Goal: Information Seeking & Learning: Learn about a topic

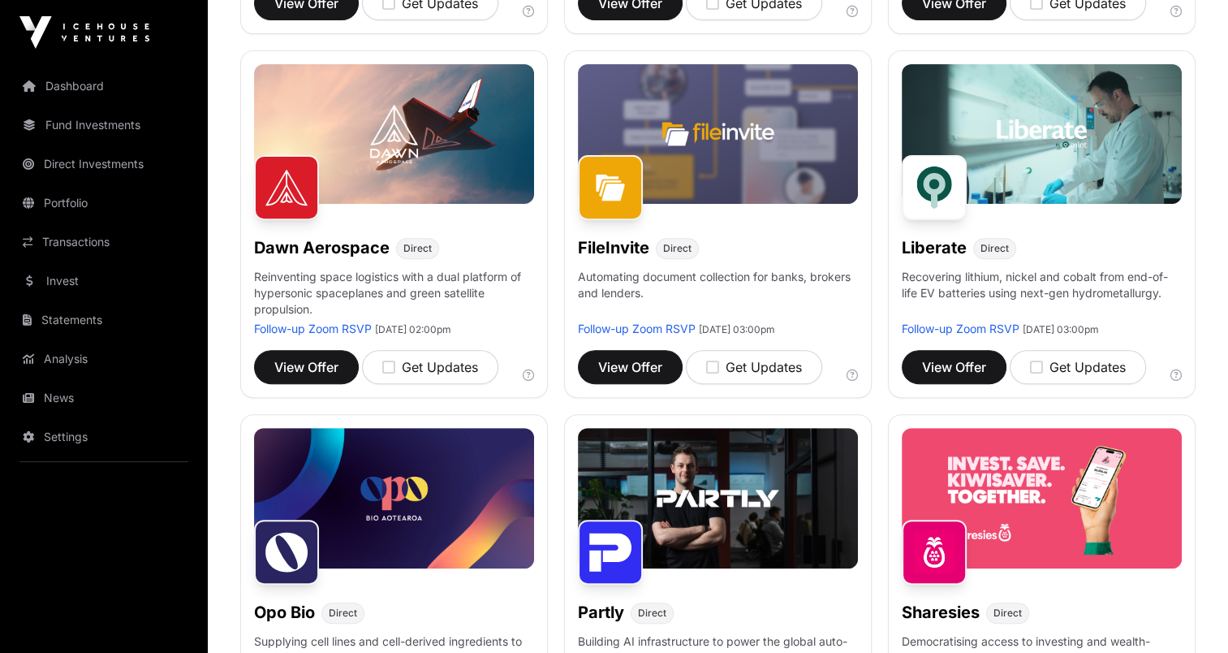
scroll to position [893, 0]
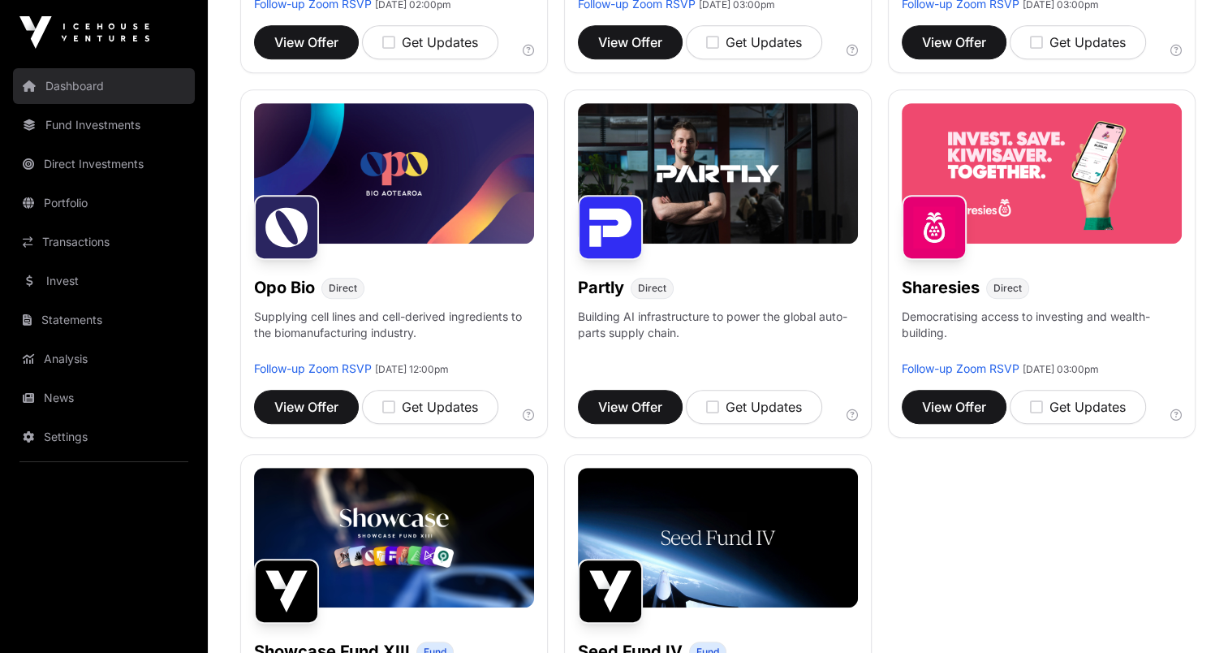
click at [86, 94] on link "Dashboard" at bounding box center [104, 86] width 182 height 36
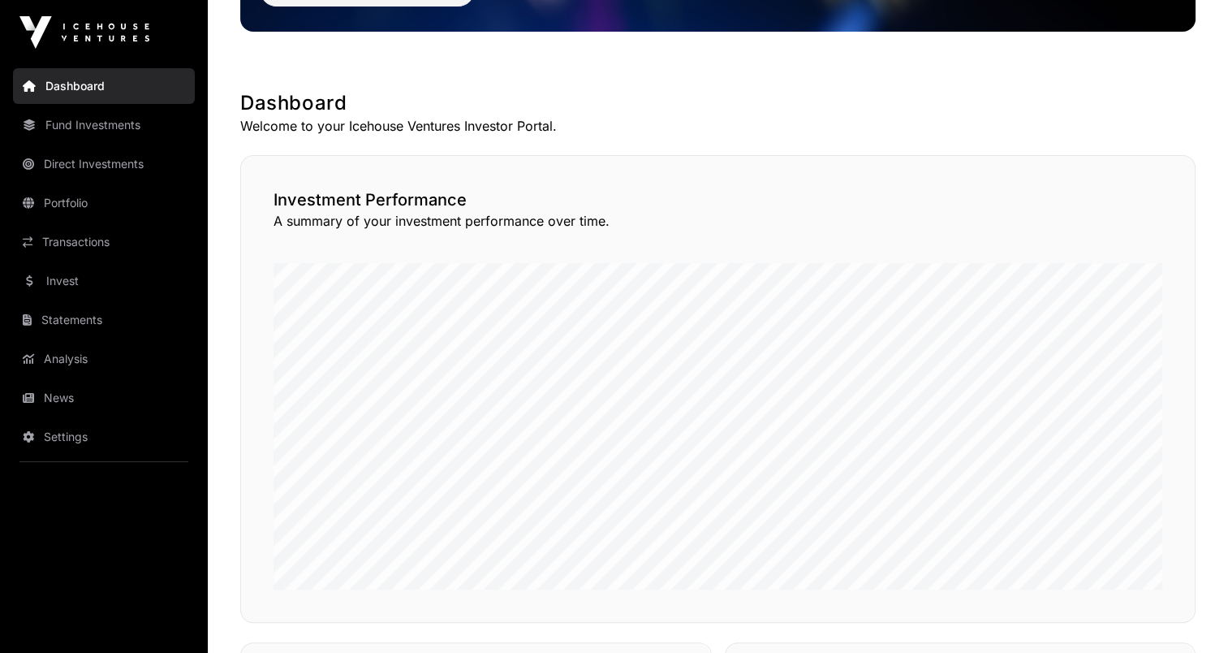
scroll to position [243, 0]
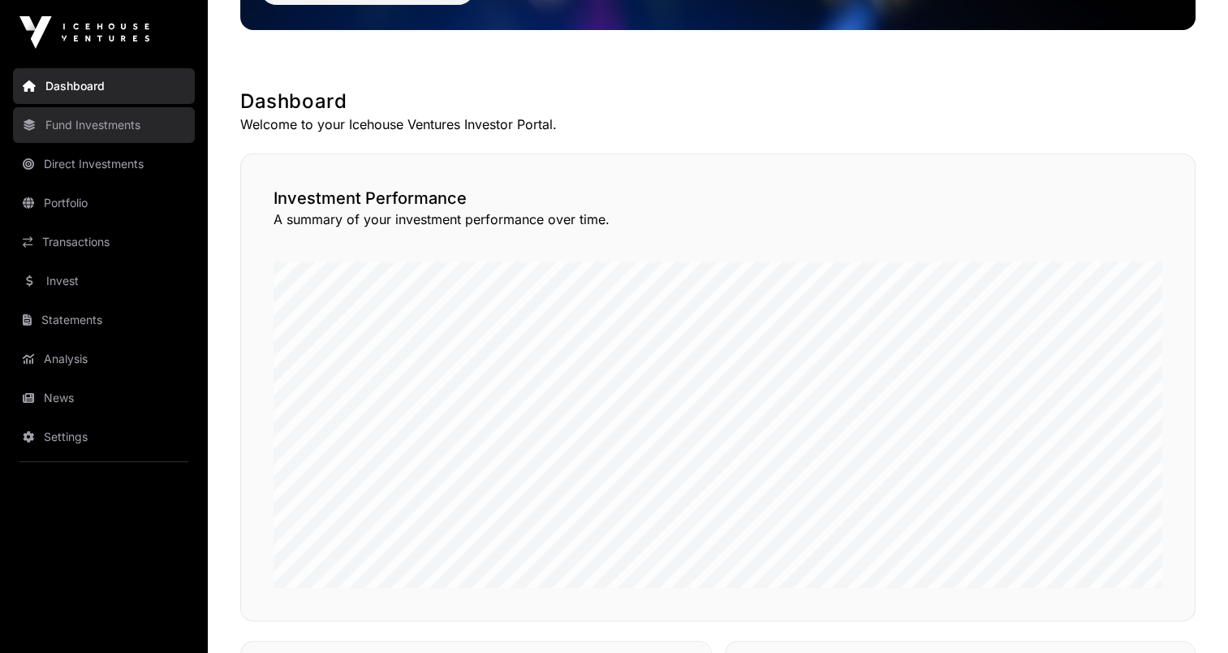
click at [106, 122] on link "Fund Investments" at bounding box center [104, 125] width 182 height 36
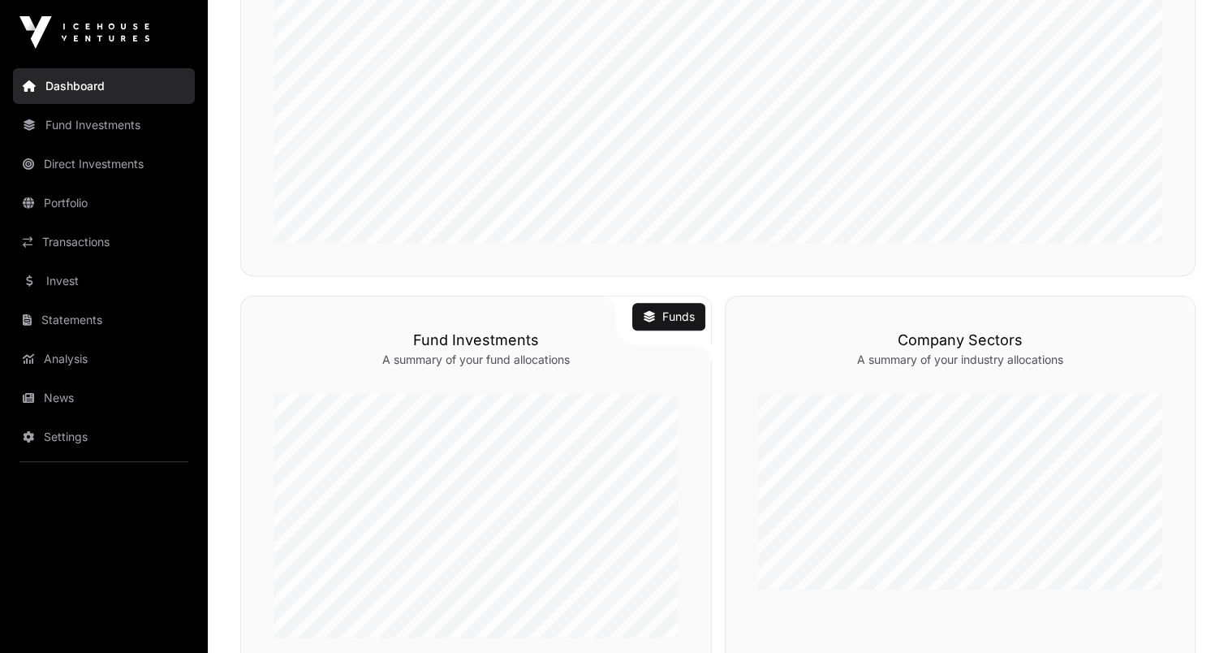
scroll to position [580, 0]
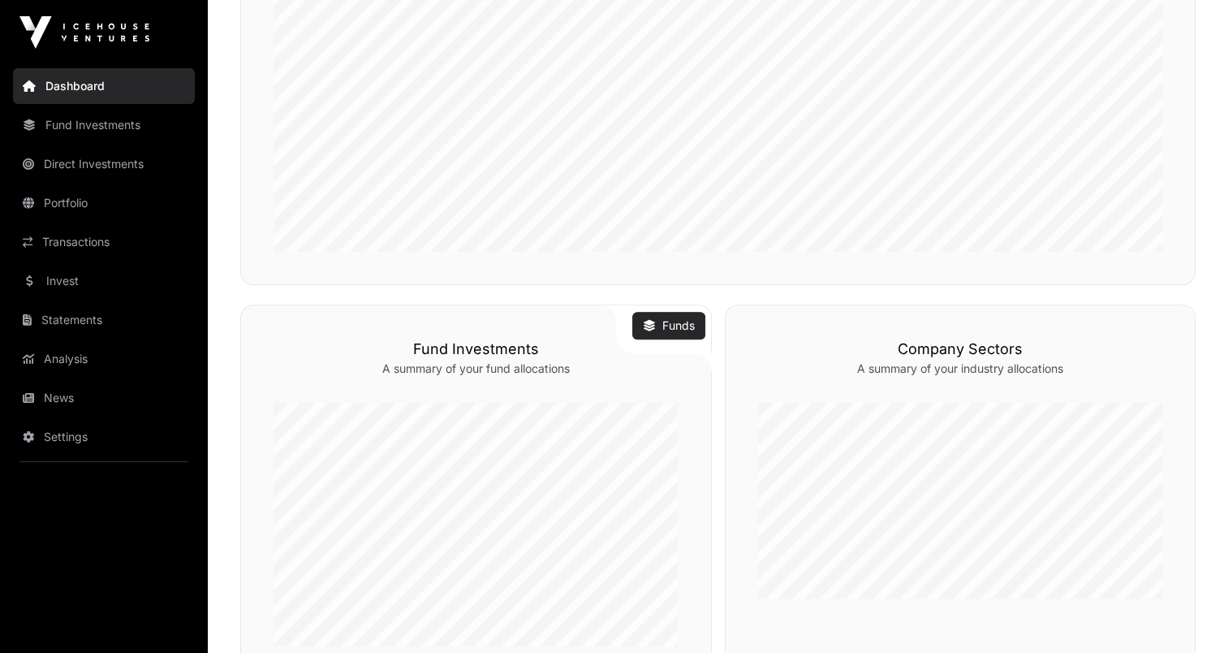
click at [674, 319] on link "Funds" at bounding box center [669, 325] width 52 height 16
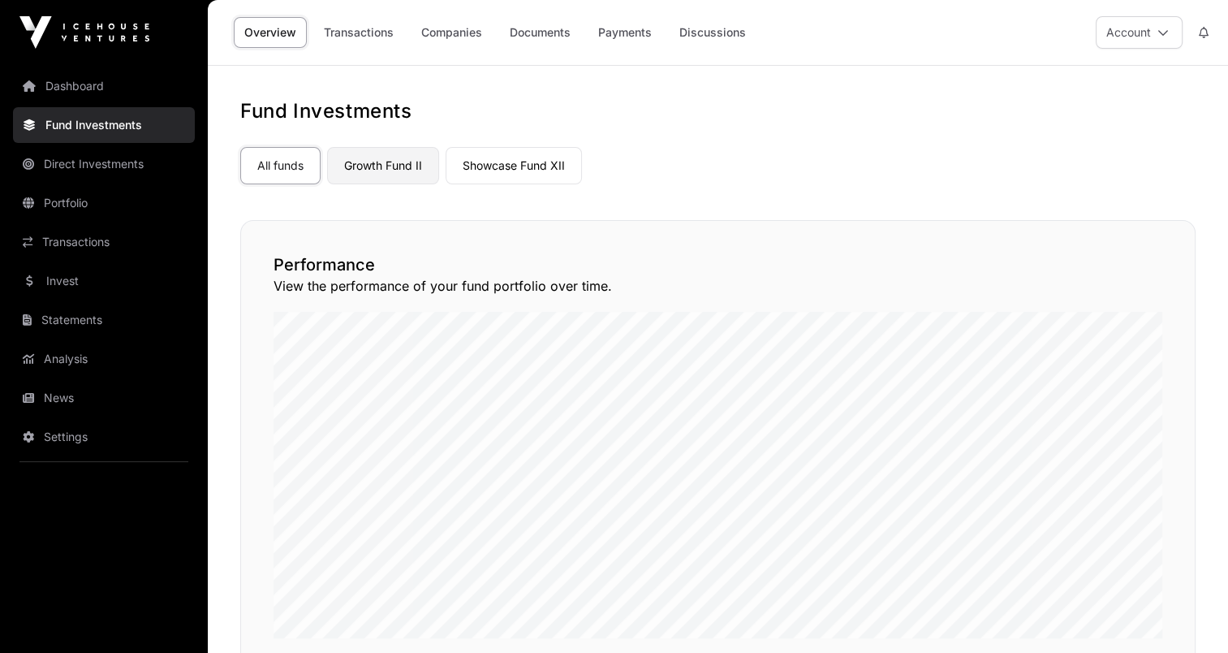
click at [374, 173] on link "Growth Fund II" at bounding box center [383, 165] width 112 height 37
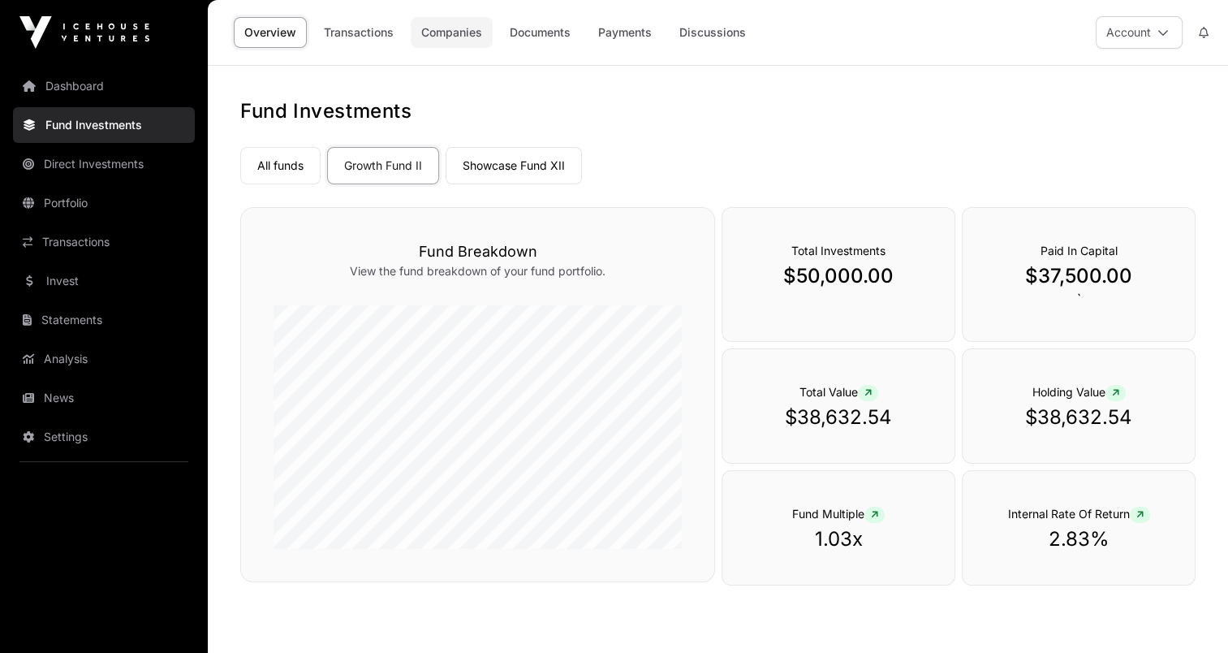
click at [449, 27] on link "Companies" at bounding box center [452, 32] width 82 height 31
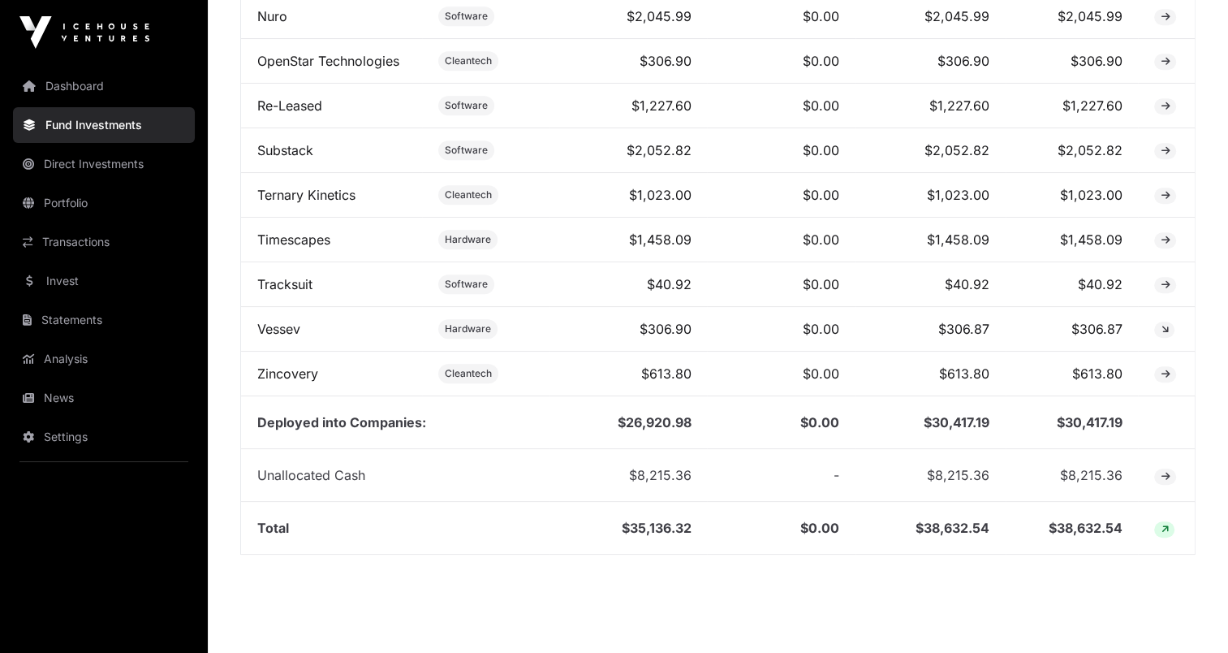
scroll to position [1055, 0]
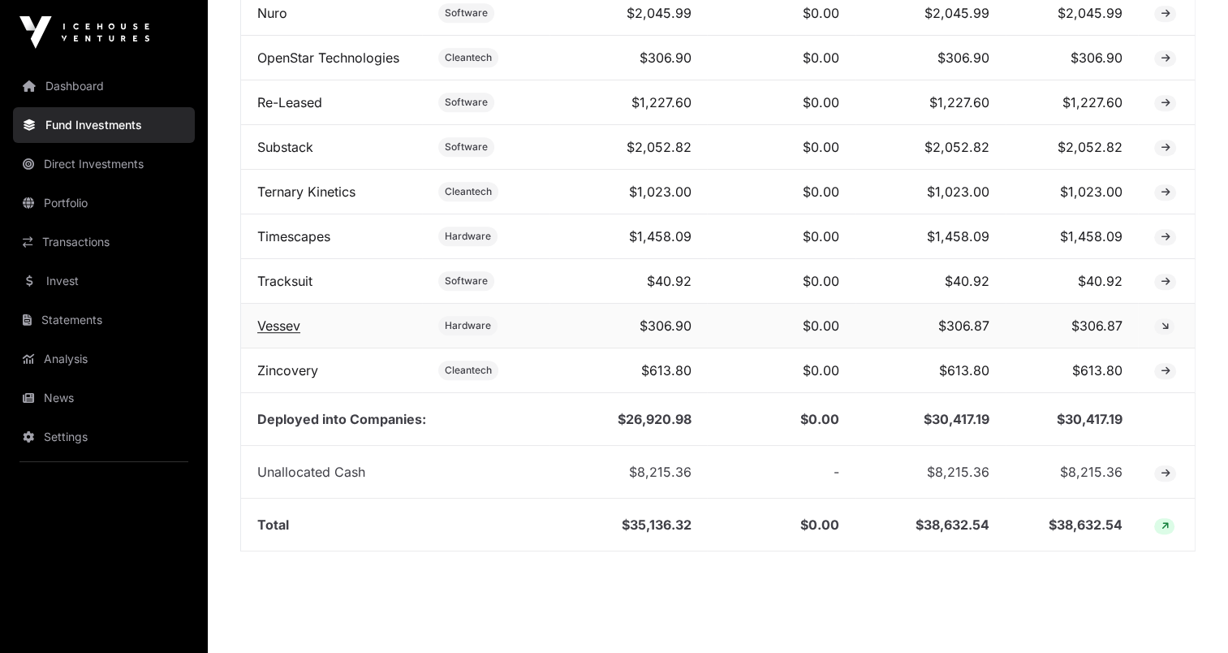
click at [282, 334] on link "Vessev" at bounding box center [278, 325] width 43 height 16
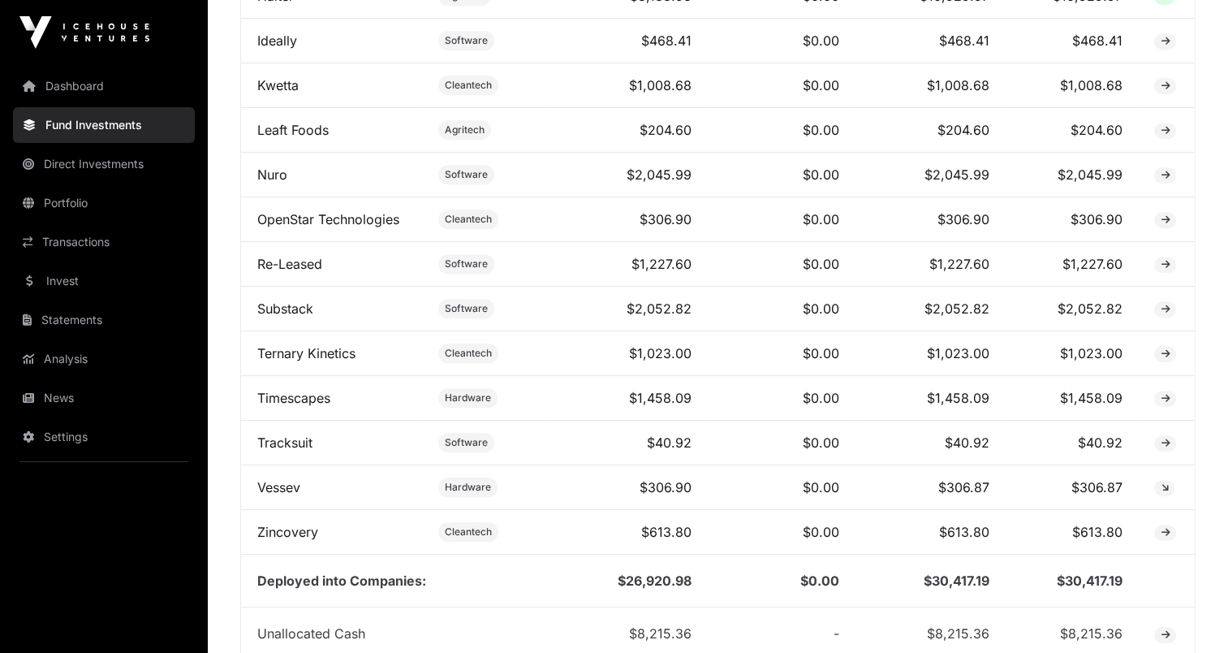
scroll to position [974, 0]
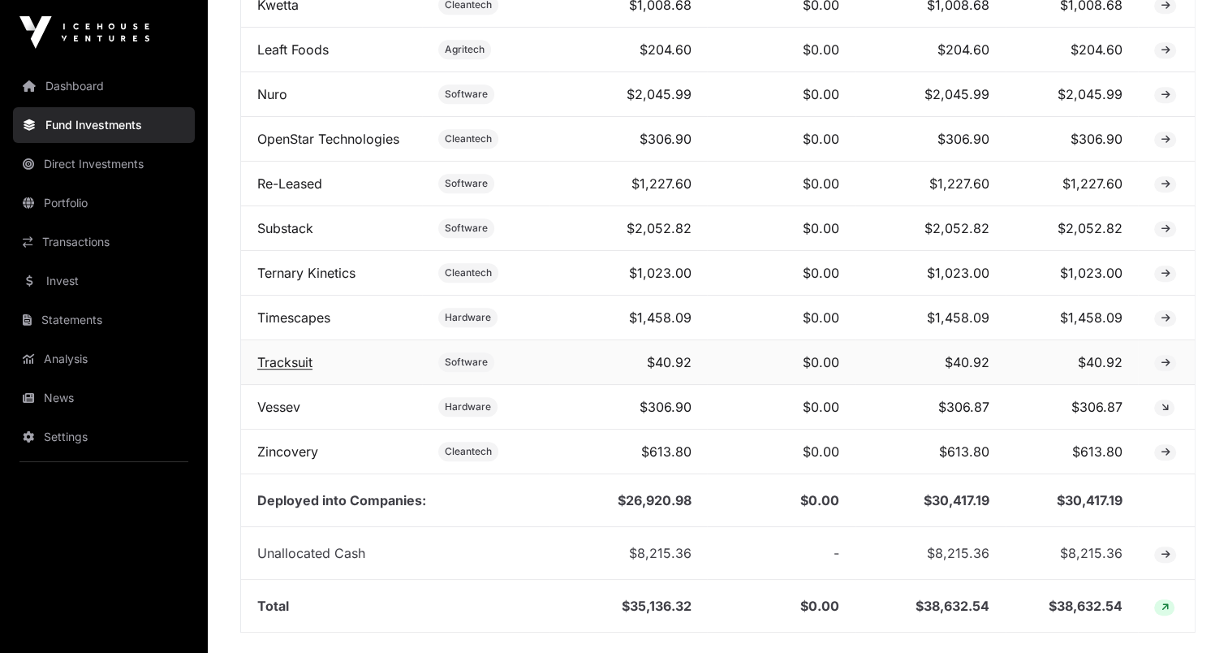
click at [287, 367] on link "Tracksuit" at bounding box center [284, 362] width 55 height 16
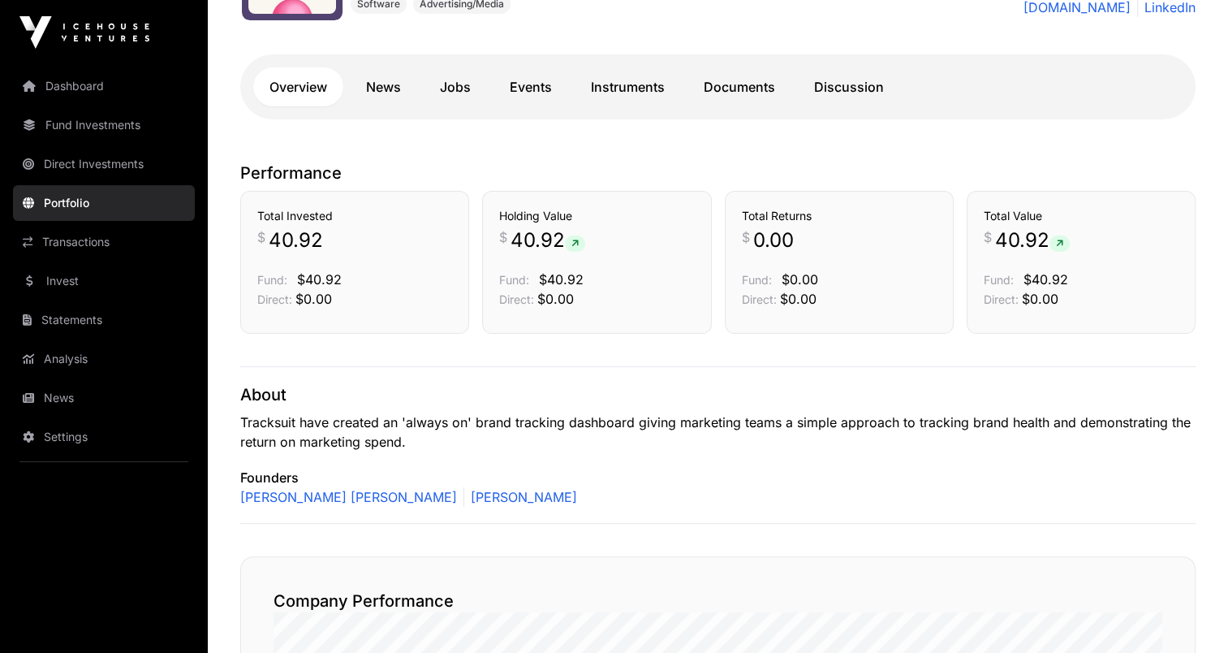
scroll to position [325, 0]
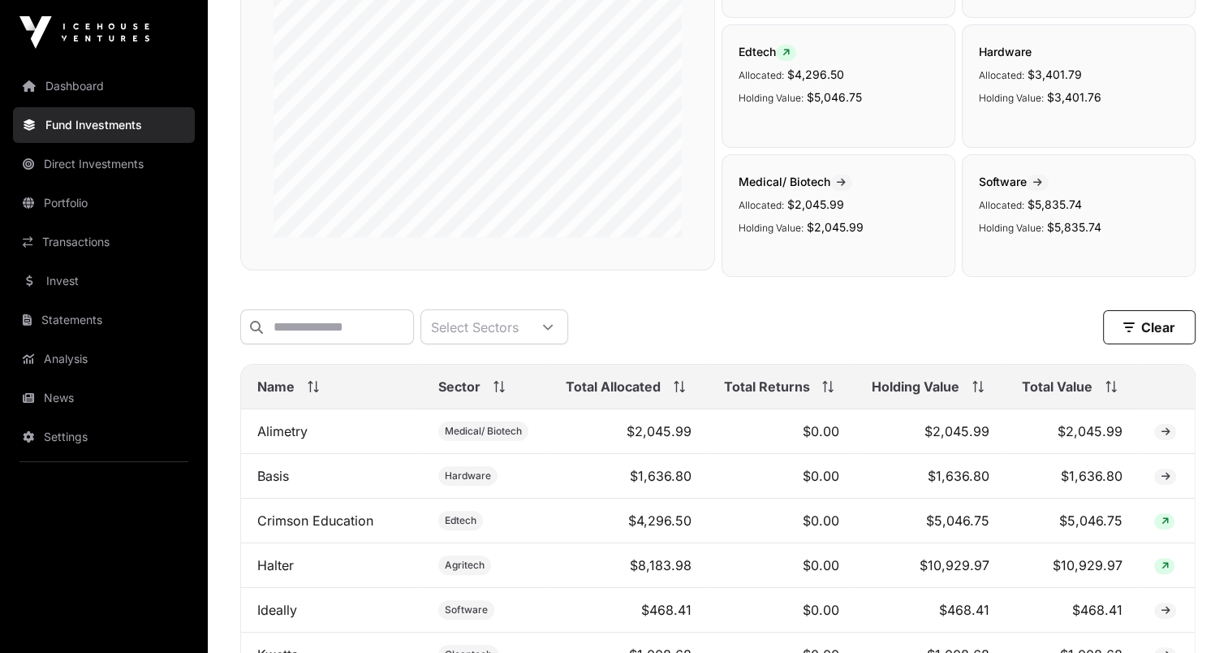
scroll to position [974, 0]
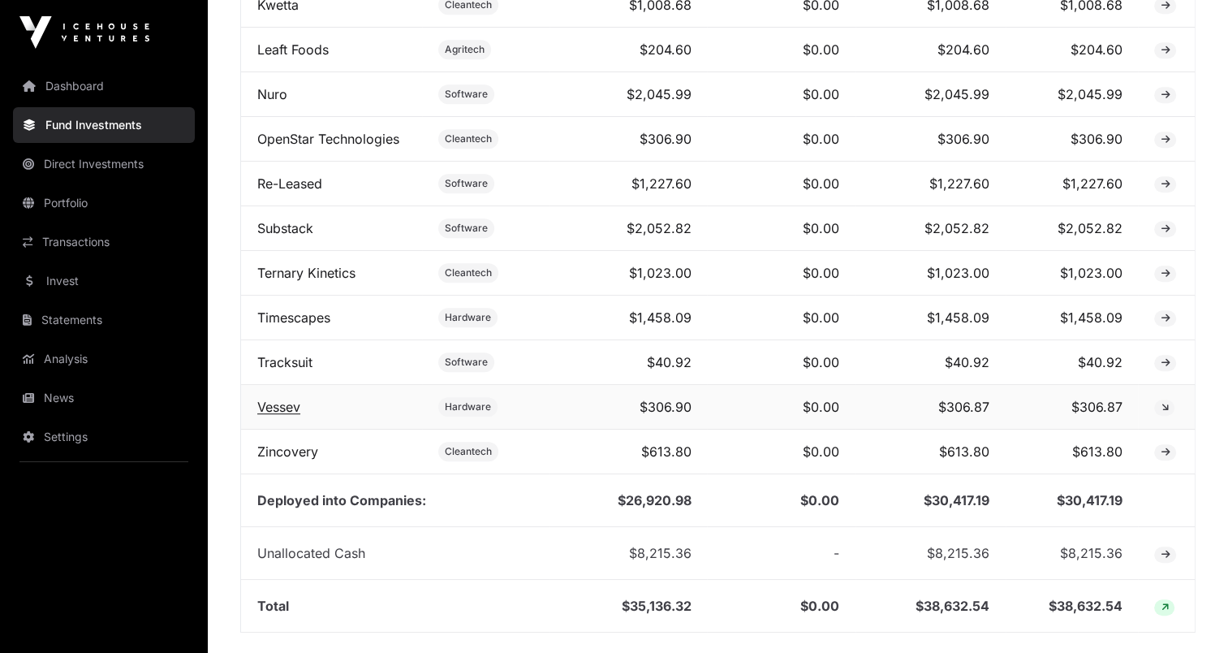
click at [297, 415] on link "Vessev" at bounding box center [278, 407] width 43 height 16
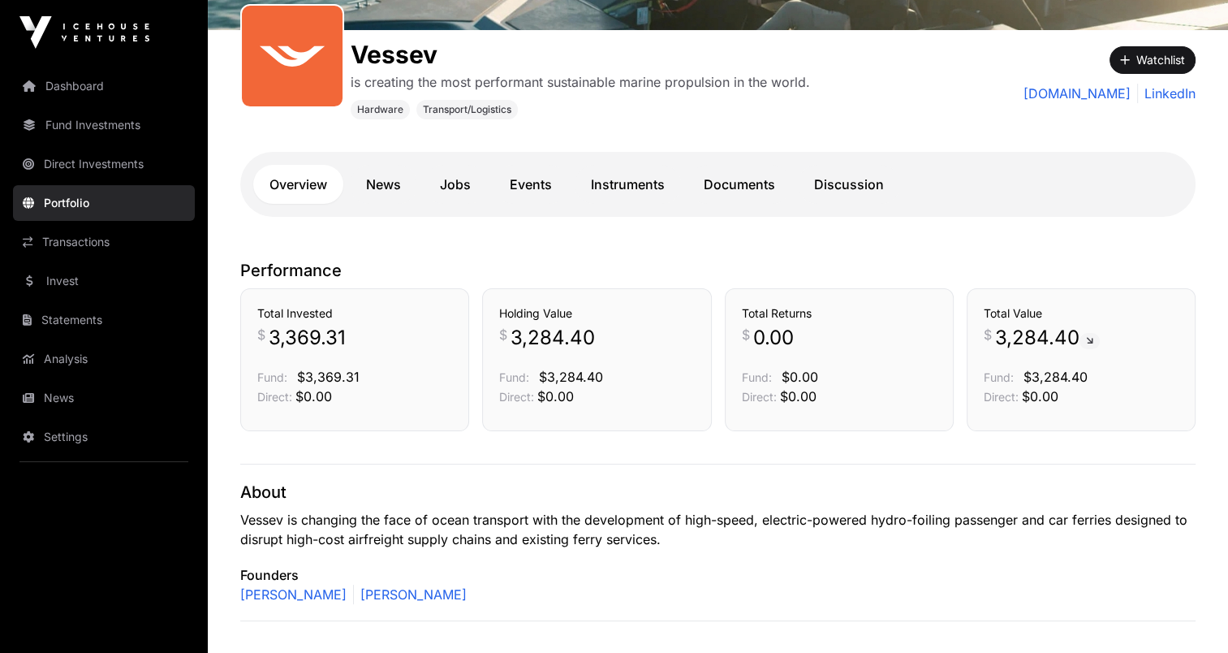
scroll to position [243, 0]
click at [381, 192] on link "News" at bounding box center [383, 184] width 67 height 39
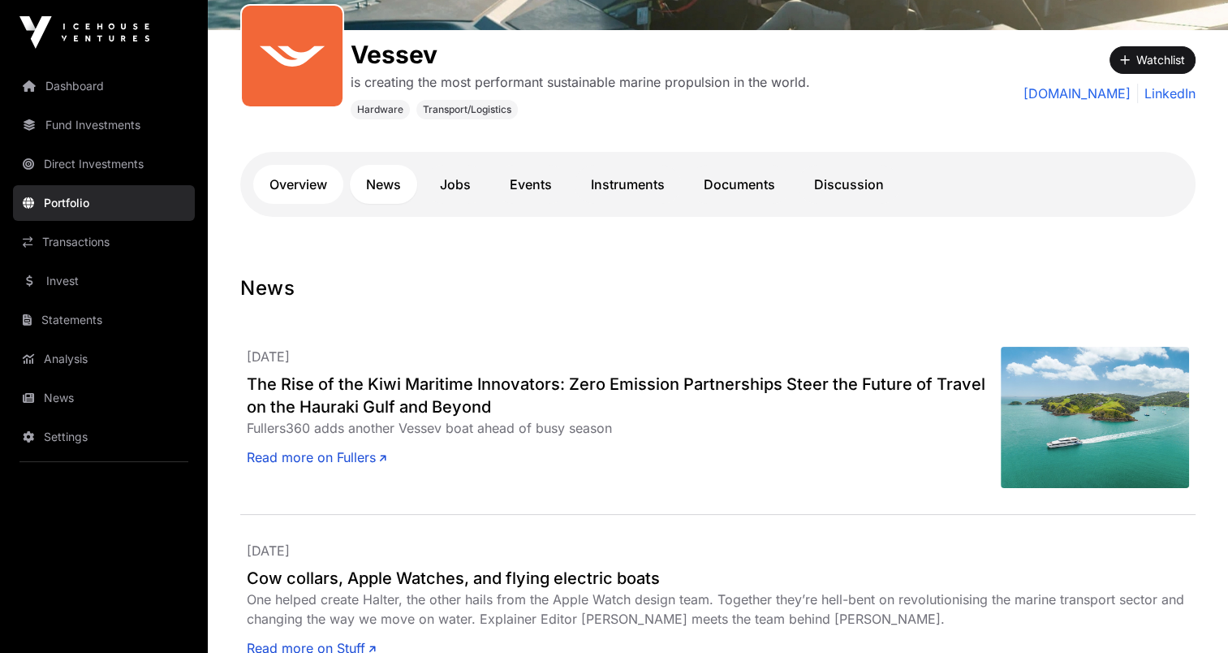
click at [299, 194] on link "Overview" at bounding box center [298, 184] width 90 height 39
